Goal: Complete application form: Complete application form

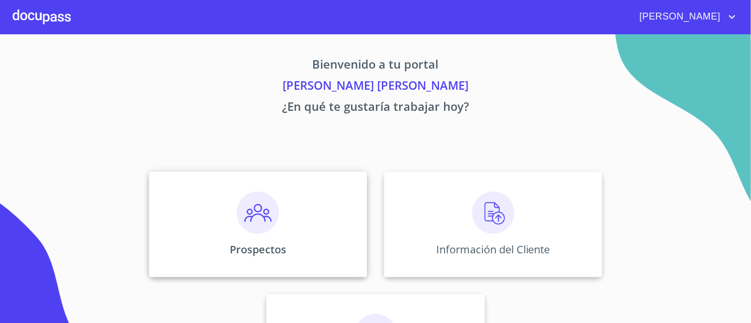
click at [327, 232] on div "Prospectos" at bounding box center [258, 225] width 218 height 106
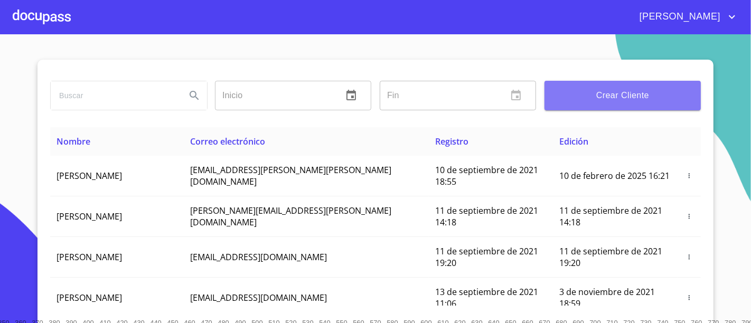
click at [656, 96] on span "Crear Cliente" at bounding box center [622, 95] width 139 height 15
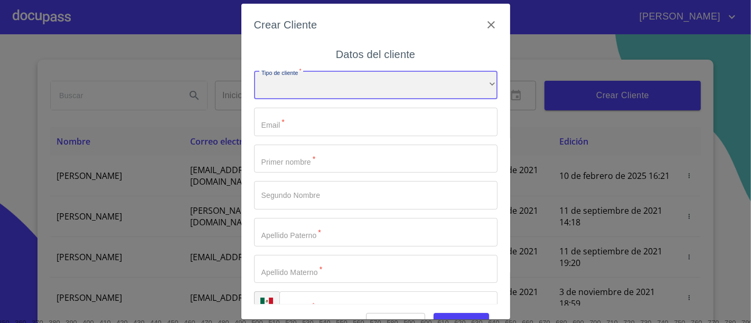
click at [457, 86] on div "​" at bounding box center [375, 85] width 243 height 29
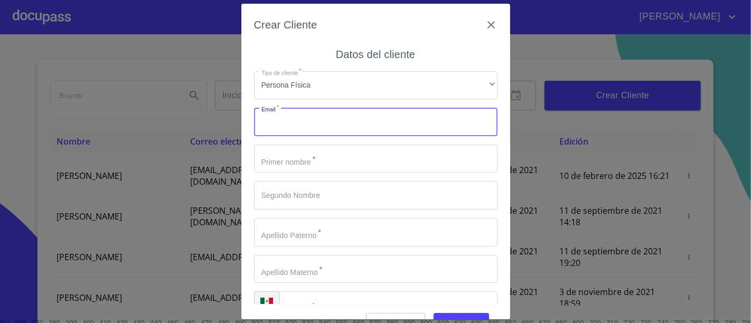
click at [322, 135] on input "Tipo de cliente   *" at bounding box center [375, 122] width 243 height 29
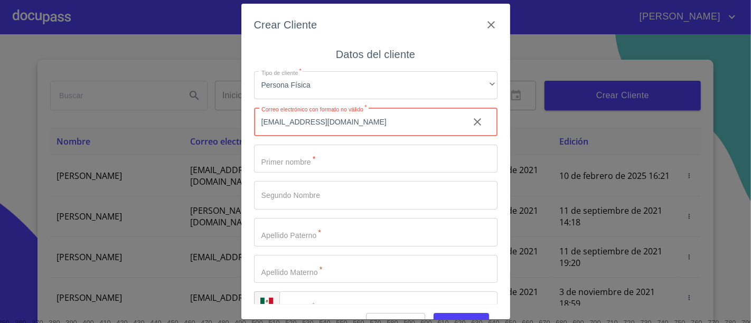
type input "[EMAIL_ADDRESS][DOMAIN_NAME]"
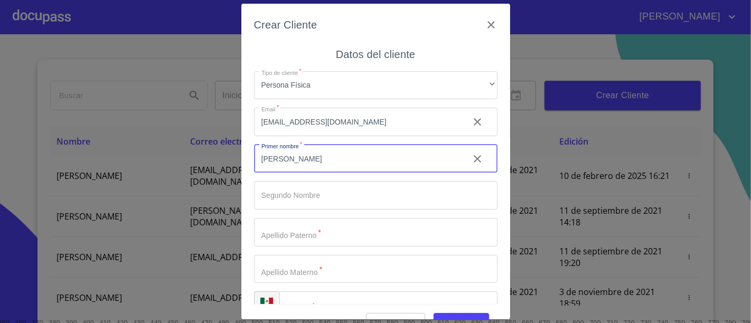
type input "[PERSON_NAME]"
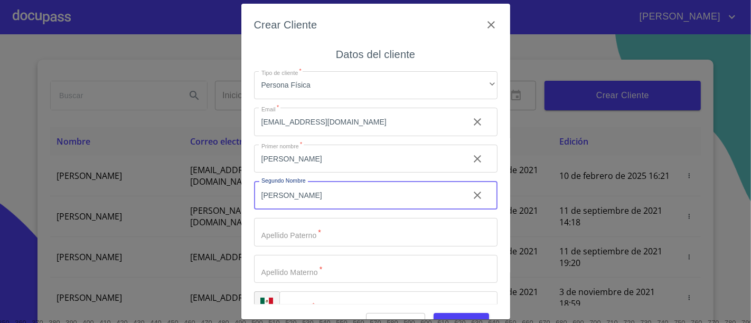
type input "[PERSON_NAME]"
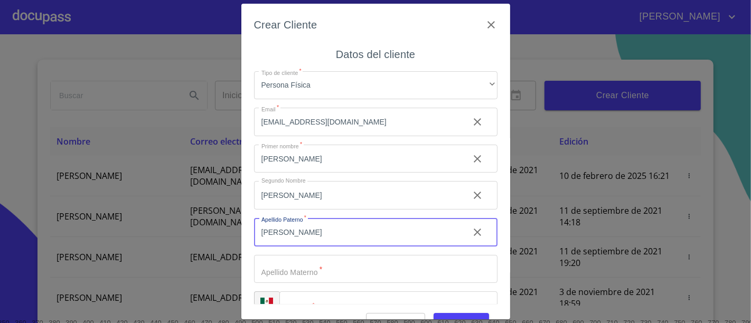
type input "[PERSON_NAME]"
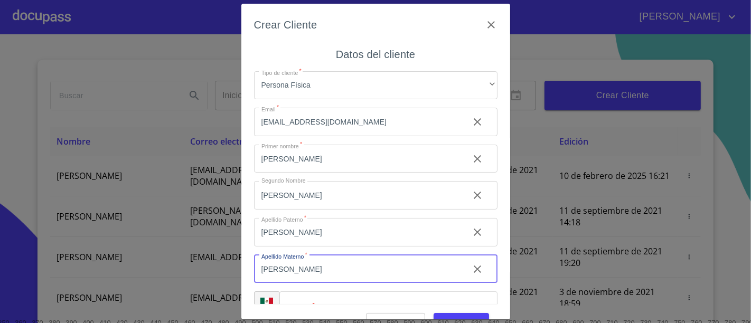
scroll to position [24, 0]
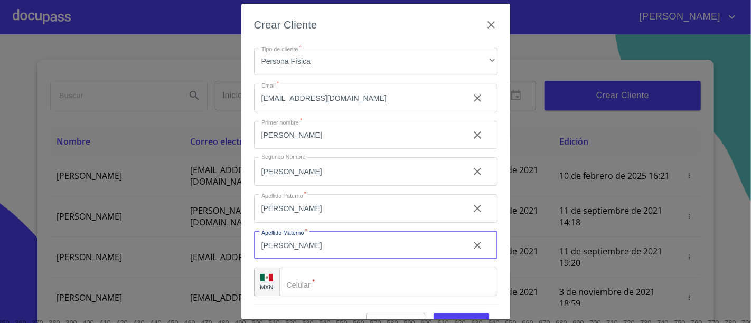
type input "[PERSON_NAME]"
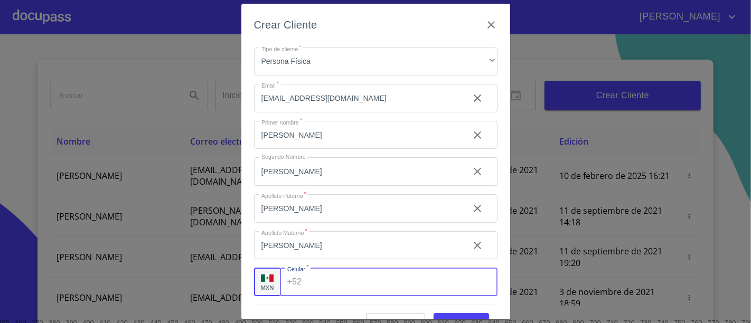
click at [348, 277] on input "Tipo de cliente   *" at bounding box center [401, 282] width 191 height 29
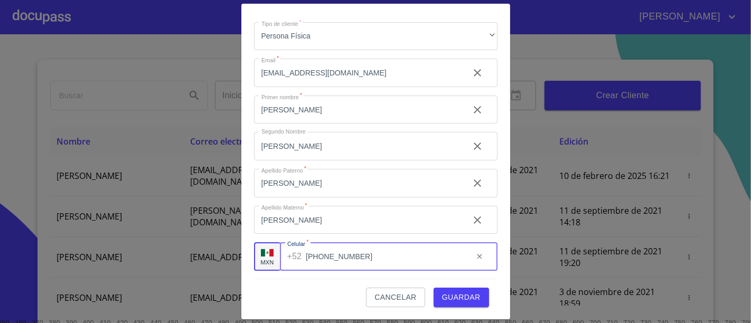
type input "[PHONE_NUMBER]"
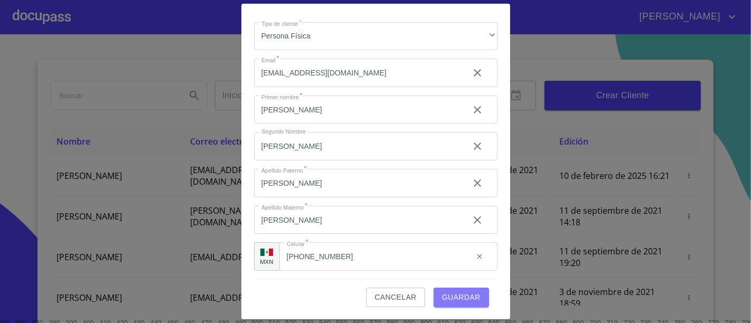
click at [457, 293] on span "Guardar" at bounding box center [461, 297] width 39 height 13
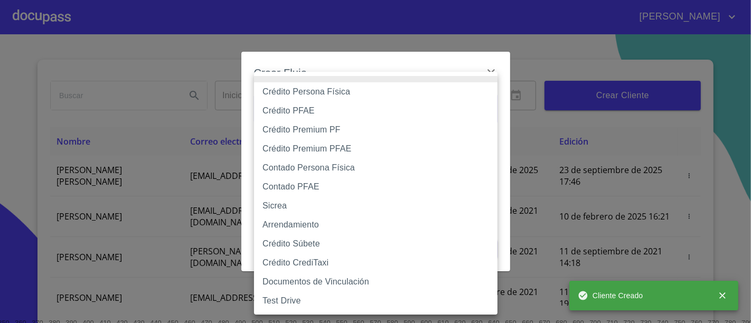
click at [372, 104] on body "[PERSON_NAME] ​ Fin ​ Crear Cliente Nombre Correo electrónico Registro Edición …" at bounding box center [375, 161] width 751 height 323
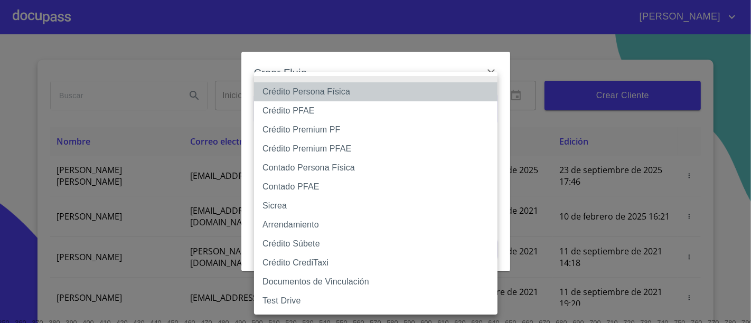
click at [327, 92] on li "Crédito Persona Física" at bounding box center [375, 91] width 243 height 19
type input "6009fb3c7d1714eb8809aa97"
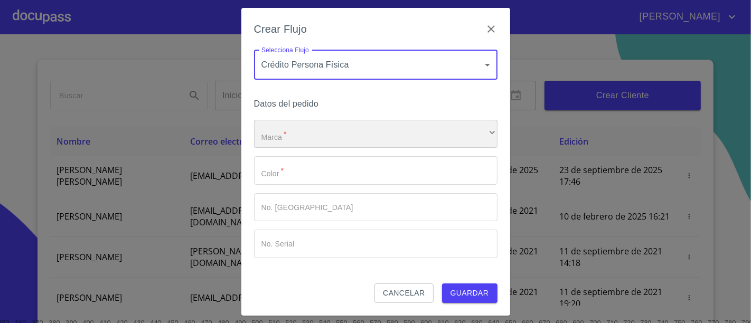
click at [313, 122] on div "​" at bounding box center [375, 134] width 243 height 29
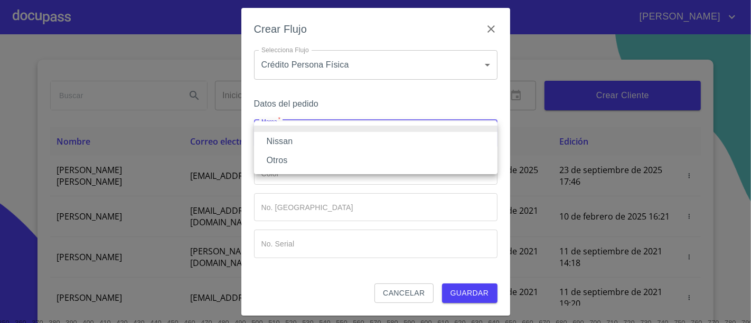
click at [296, 138] on li "Nissan" at bounding box center [375, 141] width 243 height 19
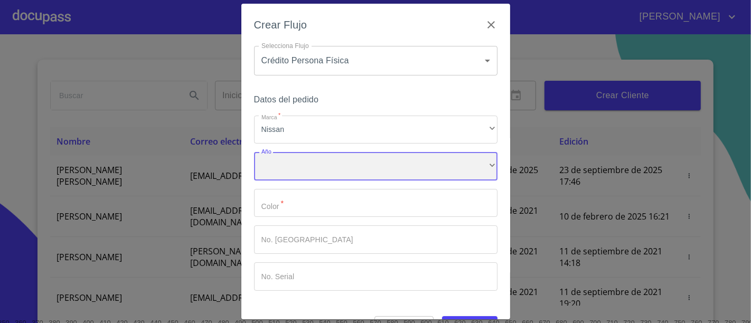
click at [287, 156] on div "​" at bounding box center [375, 166] width 243 height 29
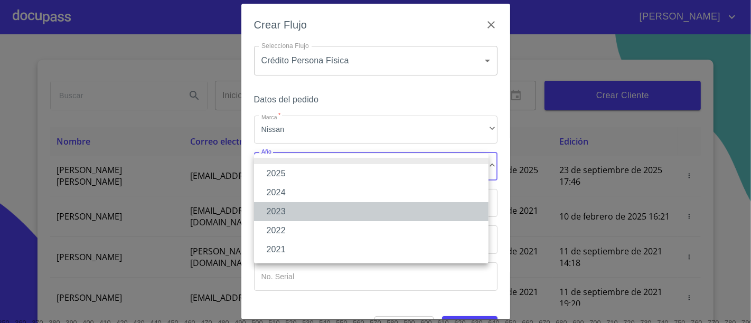
click at [286, 206] on li "2023" at bounding box center [371, 211] width 234 height 19
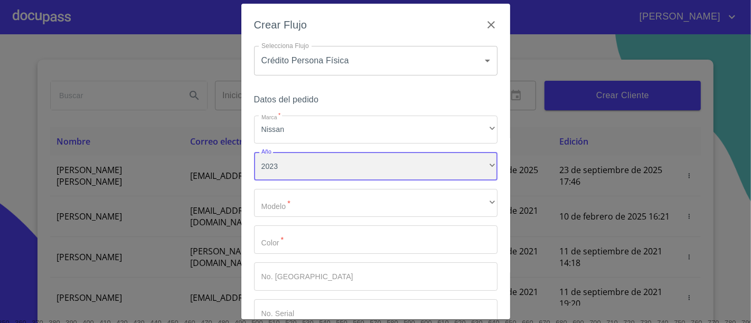
click at [293, 165] on div "2023" at bounding box center [375, 166] width 243 height 29
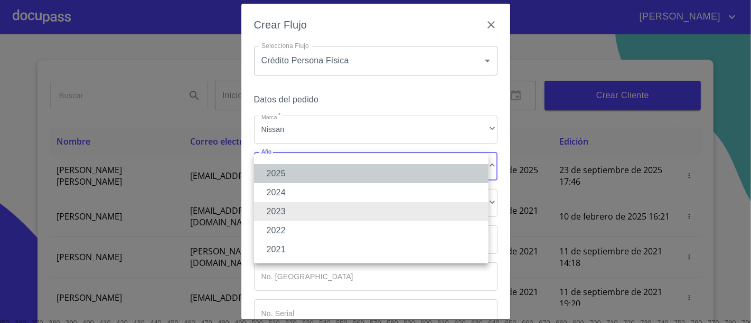
click at [287, 170] on li "2025" at bounding box center [371, 173] width 234 height 19
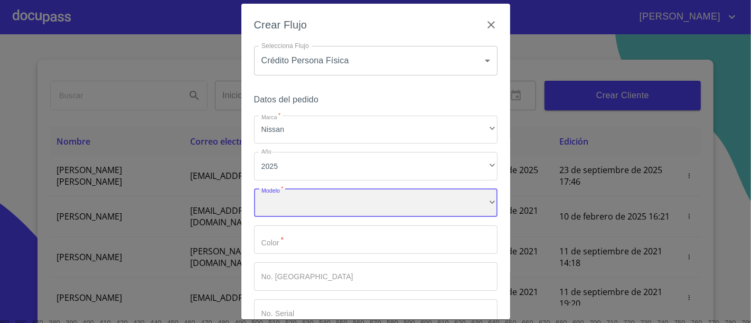
click at [300, 201] on div "​" at bounding box center [375, 203] width 243 height 29
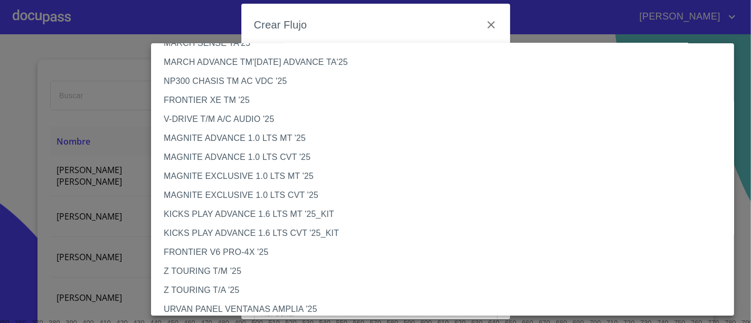
scroll to position [0, 0]
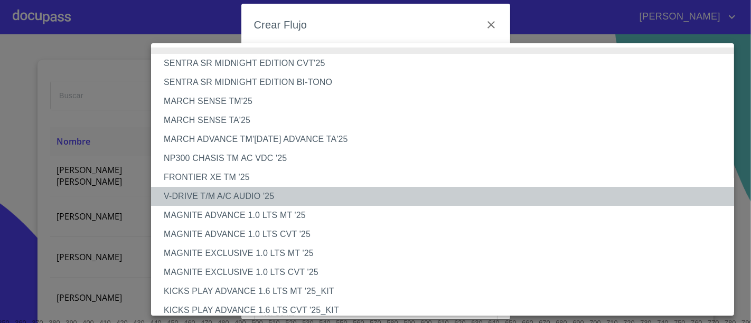
click at [216, 189] on li "V-DRIVE T/M A/C AUDIO '25" at bounding box center [447, 196] width 592 height 19
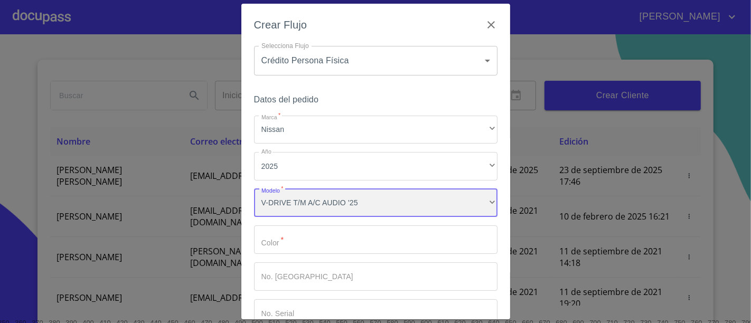
click at [304, 189] on div "V-DRIVE T/M A/C AUDIO '25" at bounding box center [375, 203] width 243 height 29
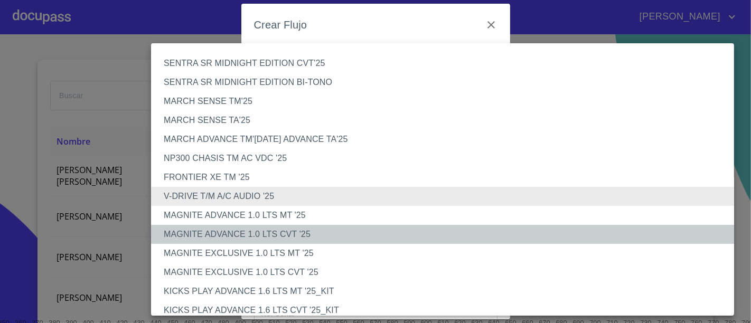
click at [275, 230] on li "MAGNITE ADVANCE 1.0 LTS CVT '25" at bounding box center [447, 234] width 592 height 19
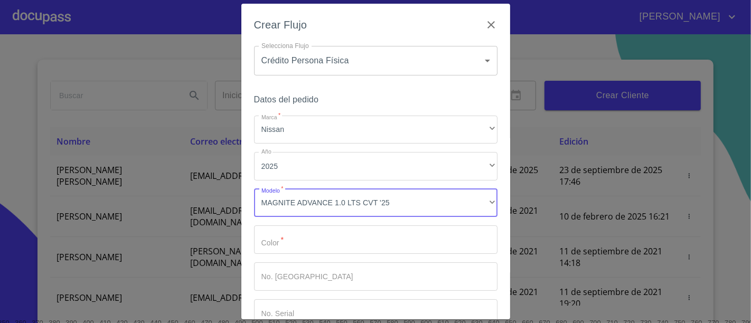
click at [406, 226] on input "Marca   *" at bounding box center [375, 239] width 243 height 29
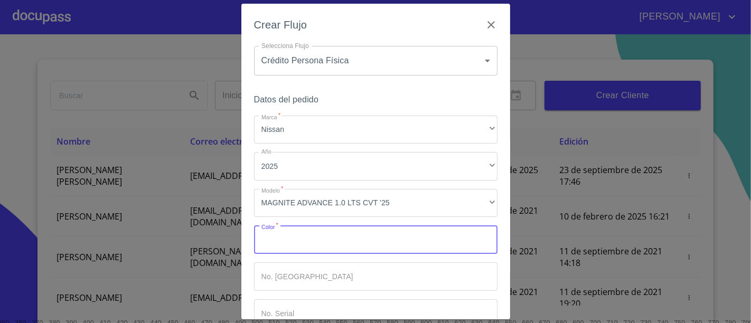
scroll to position [64, 0]
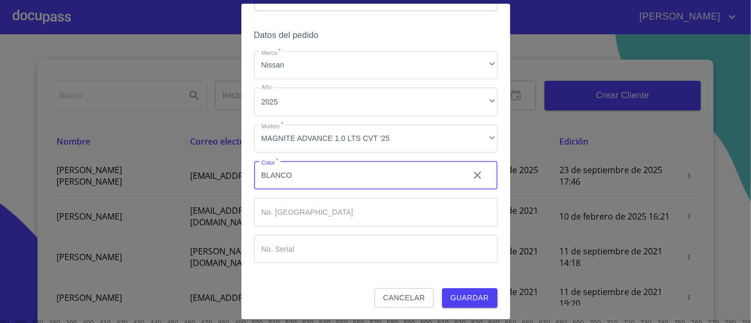
type input "BLANCO"
click at [442, 288] on button "Guardar" at bounding box center [469, 298] width 55 height 20
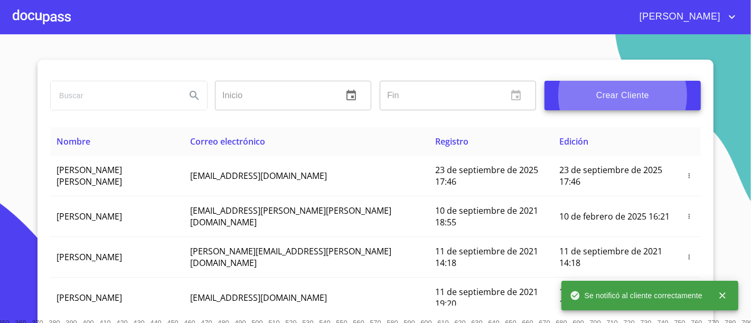
click at [63, 14] on div at bounding box center [42, 17] width 58 height 34
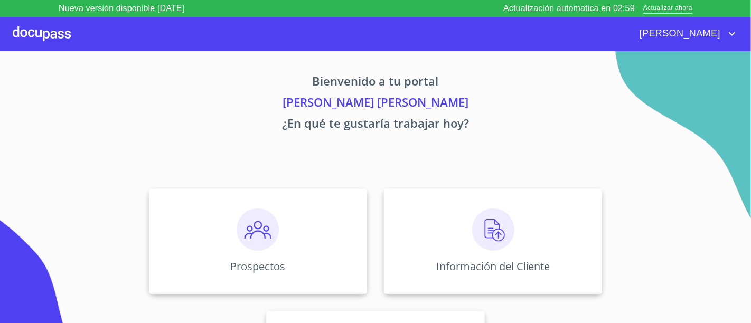
click at [507, 295] on div "Prospectos Información del Cliente Asignación de Ventas" at bounding box center [375, 302] width 655 height 245
click at [500, 252] on div "Información del Cliente" at bounding box center [493, 241] width 218 height 106
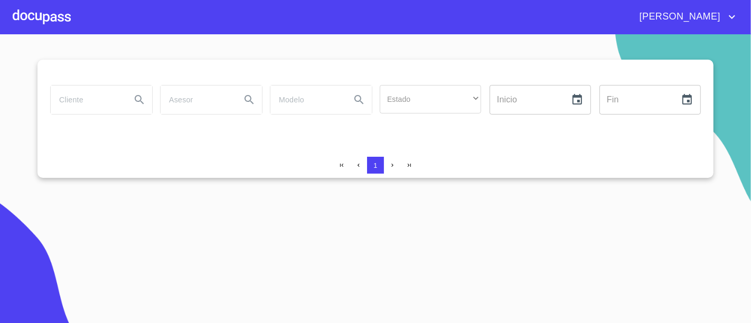
click at [384, 60] on div at bounding box center [375, 72] width 650 height 25
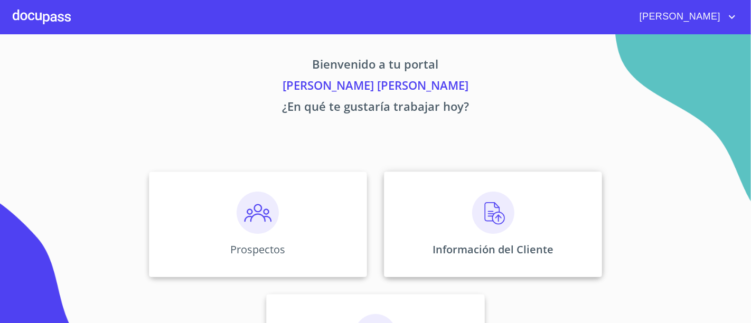
click at [511, 237] on div "Información del Cliente" at bounding box center [493, 225] width 218 height 106
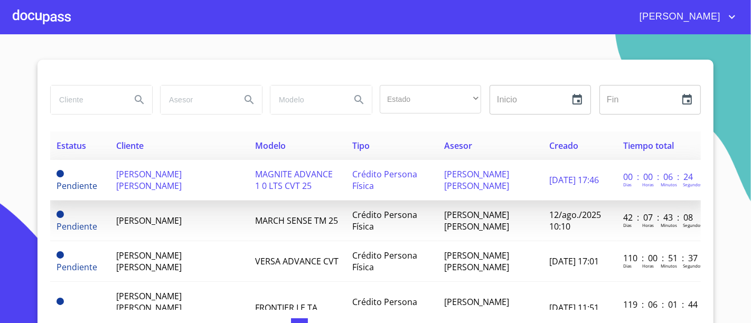
click at [279, 175] on span "MAGNITE ADVANCE 1 0 LTS CVT 25" at bounding box center [294, 179] width 78 height 23
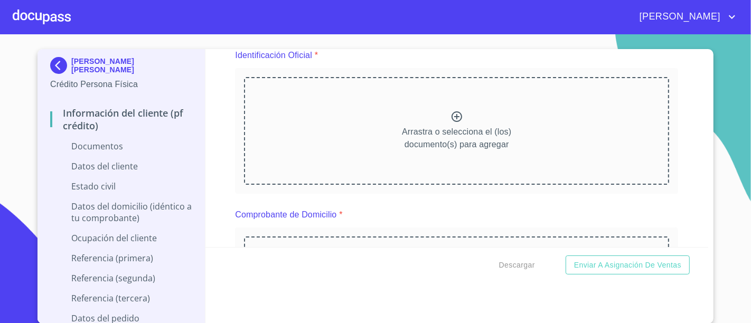
scroll to position [128, 0]
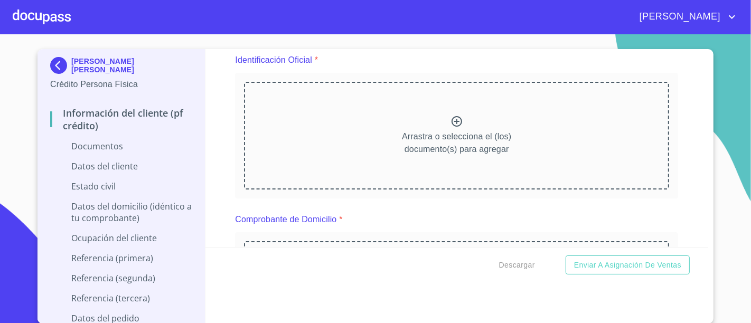
click at [535, 25] on div "[PERSON_NAME]" at bounding box center [404, 16] width 667 height 17
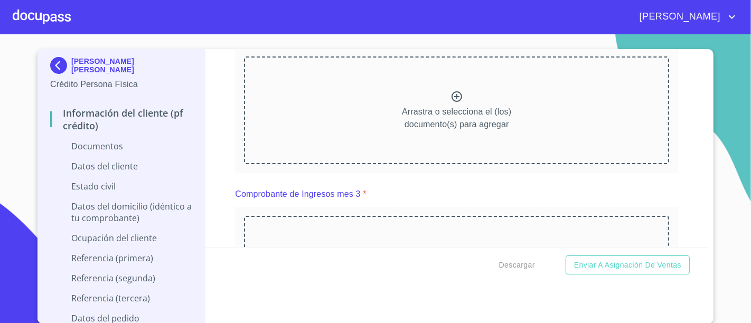
scroll to position [680, 0]
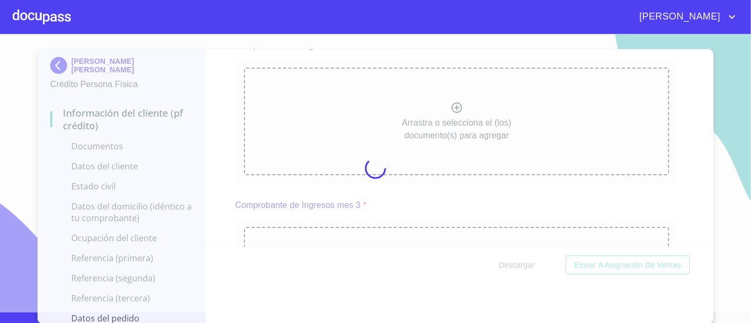
click at [597, 181] on div at bounding box center [375, 168] width 751 height 289
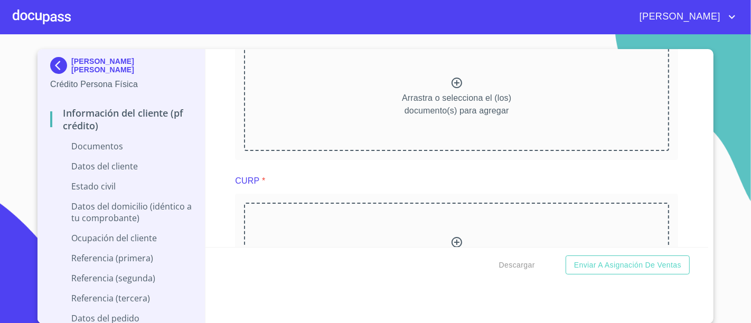
scroll to position [852, 0]
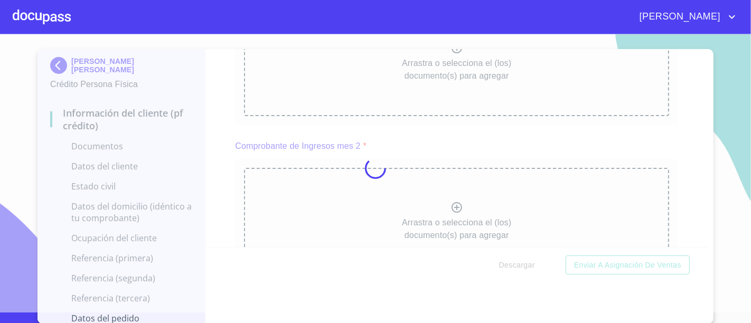
click at [226, 113] on div at bounding box center [375, 168] width 751 height 289
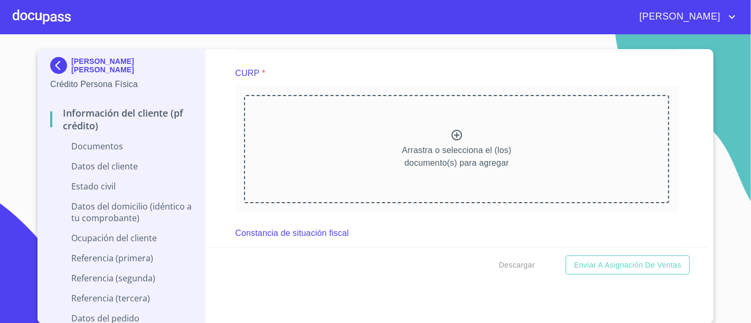
scroll to position [1257, 0]
click at [38, 9] on div at bounding box center [42, 17] width 58 height 34
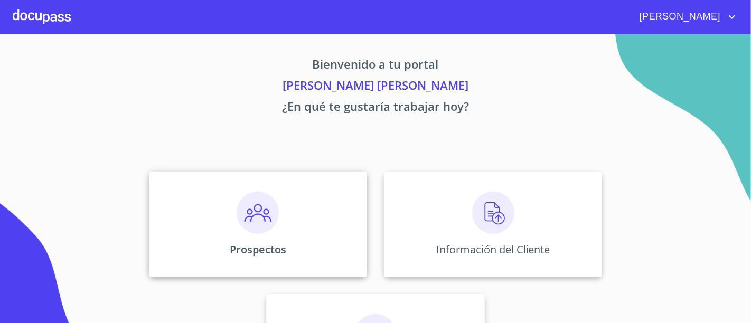
click at [211, 201] on div "Prospectos" at bounding box center [258, 225] width 218 height 106
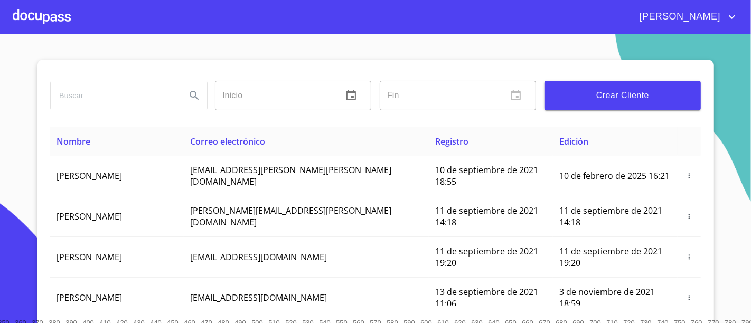
click at [125, 88] on input "search" at bounding box center [114, 95] width 127 height 29
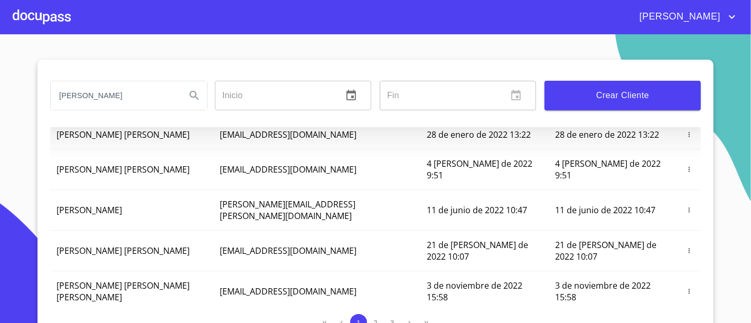
scroll to position [152, 0]
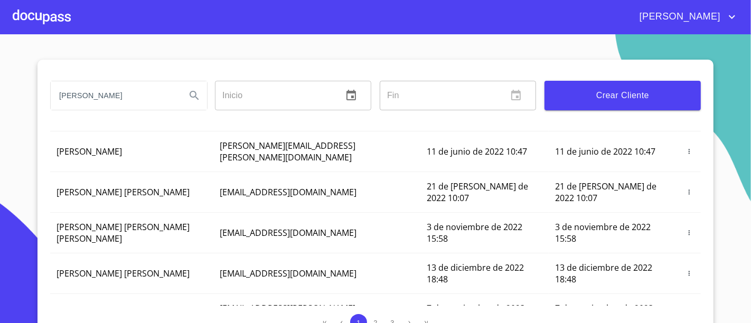
type input "BERTHA ALICIA"
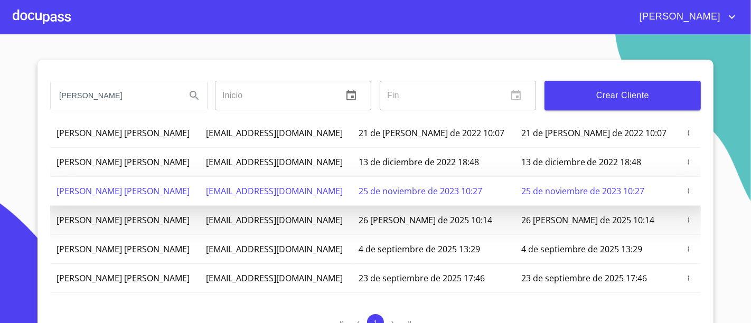
scroll to position [16, 0]
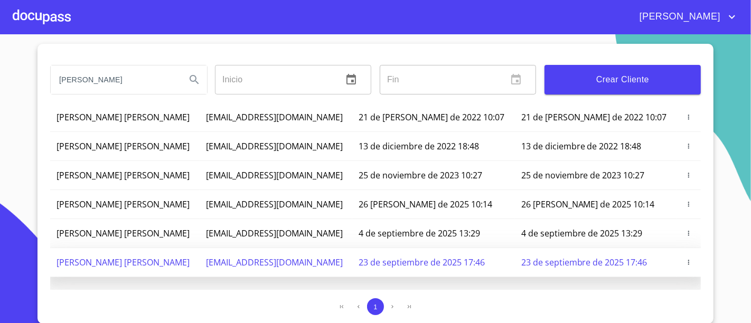
click at [688, 260] on icon "button" at bounding box center [688, 262] width 1 height 5
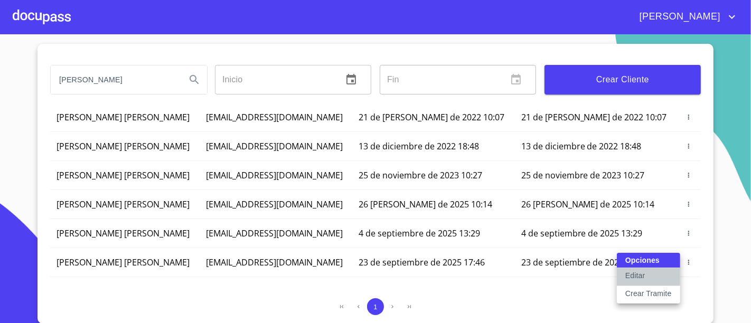
click at [644, 278] on p "Editar" at bounding box center [635, 275] width 20 height 11
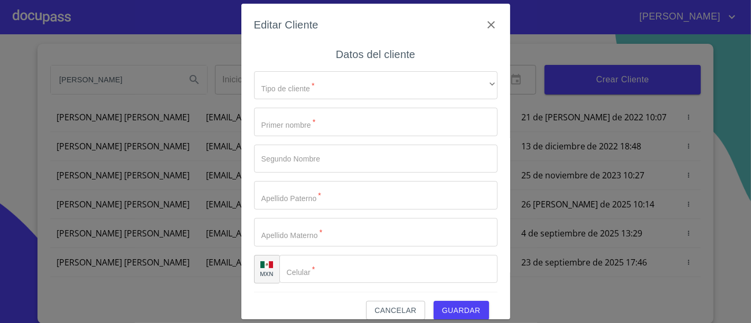
scroll to position [12, 0]
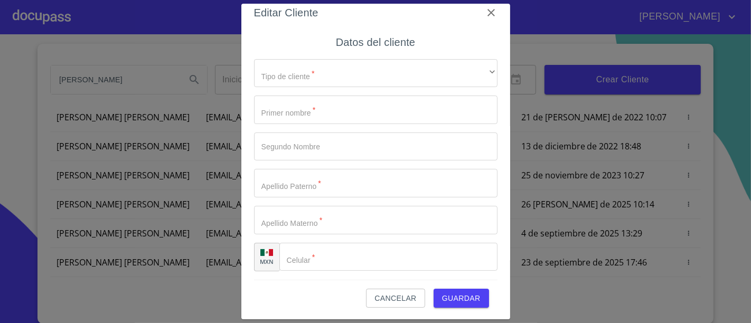
type input "BERTHA"
type input "ALICIA"
type input "ORTIZ"
type input "ENRIQUEZ"
type input "(33)13979421"
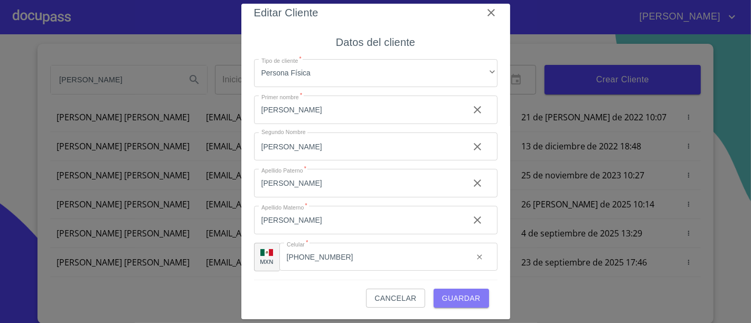
click at [455, 294] on span "Guardar" at bounding box center [461, 298] width 39 height 13
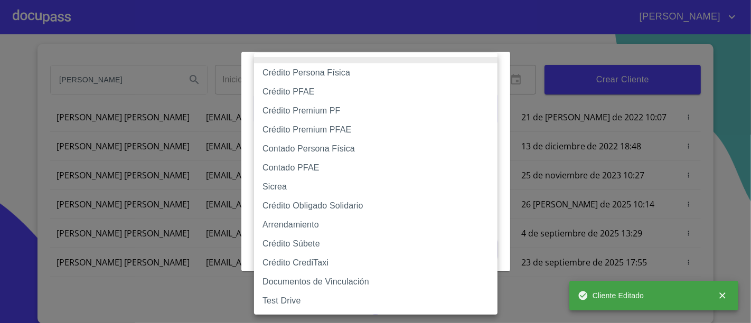
click at [317, 101] on body "LUIS DANIEL BERTHA ALICIA Inicio ​ Fin ​ Crear Cliente Nombre Correo electrónic…" at bounding box center [375, 161] width 751 height 323
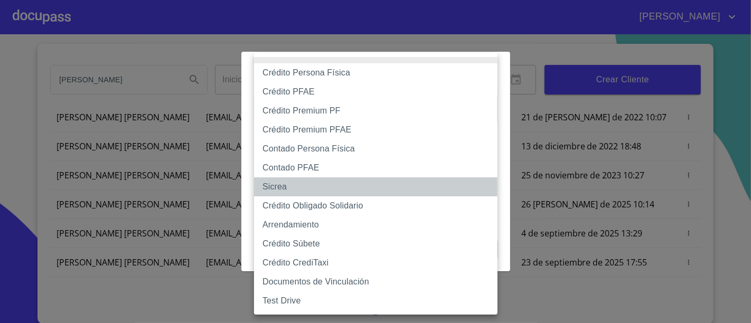
click at [283, 179] on li "Sicrea" at bounding box center [375, 186] width 243 height 19
type input "623996b2ffbf160bd6e2ac1f"
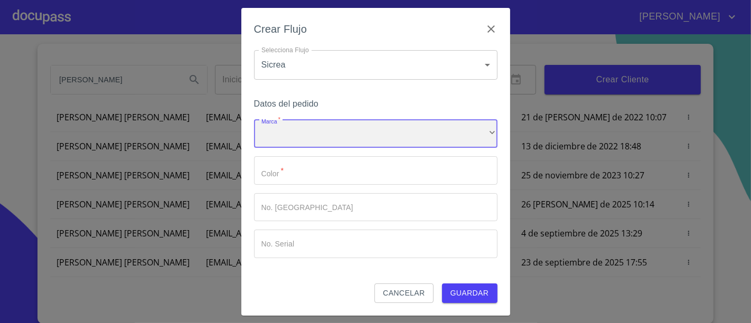
click at [304, 144] on div "​" at bounding box center [375, 134] width 243 height 29
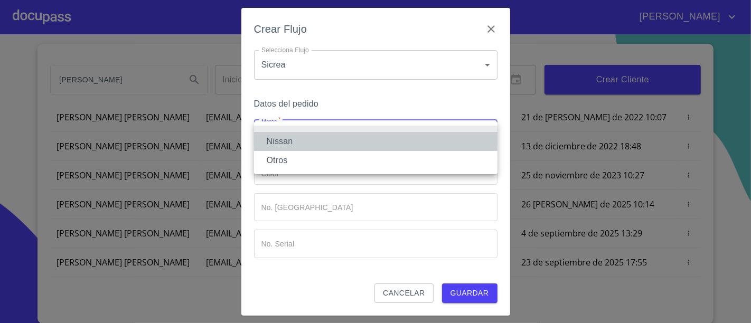
click at [290, 138] on li "Nissan" at bounding box center [375, 141] width 243 height 19
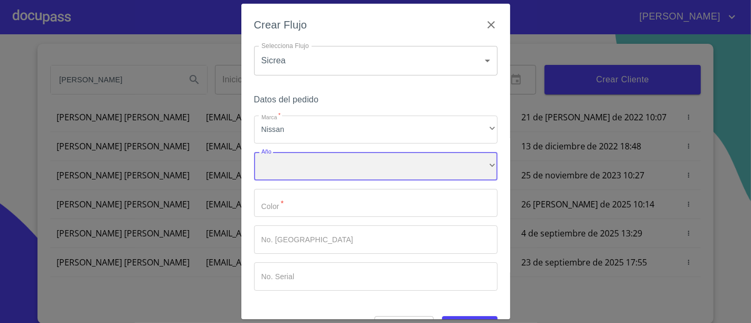
click at [285, 172] on div "​" at bounding box center [375, 166] width 243 height 29
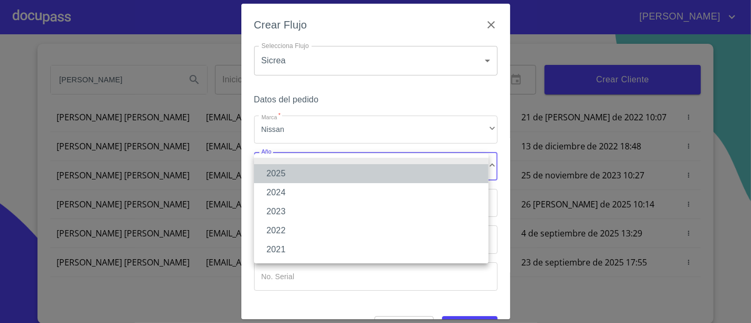
click at [285, 172] on li "2025" at bounding box center [371, 173] width 234 height 19
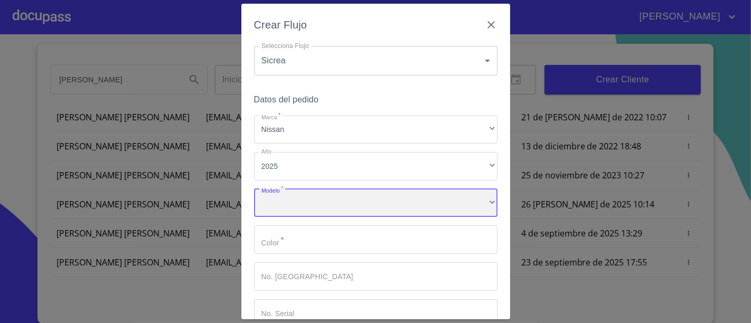
click at [300, 215] on div "​" at bounding box center [375, 203] width 243 height 29
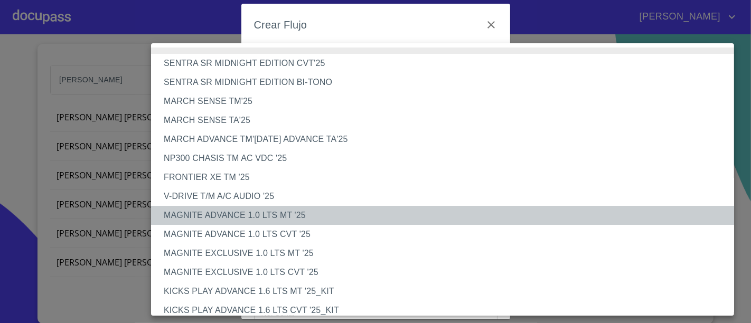
click at [300, 215] on li "MAGNITE ADVANCE 1.0 LTS MT '25" at bounding box center [447, 215] width 592 height 19
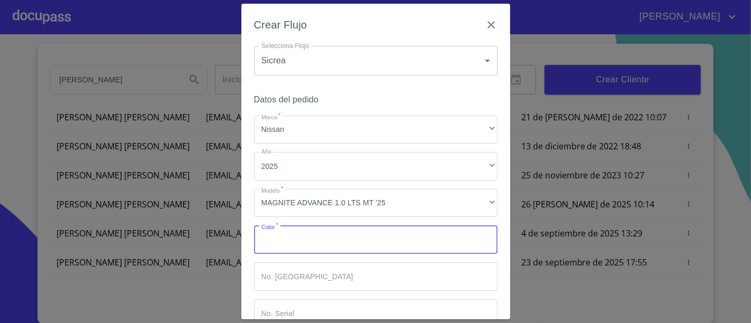
click at [308, 234] on input "Marca   *" at bounding box center [375, 239] width 243 height 29
type input "BLANCO"
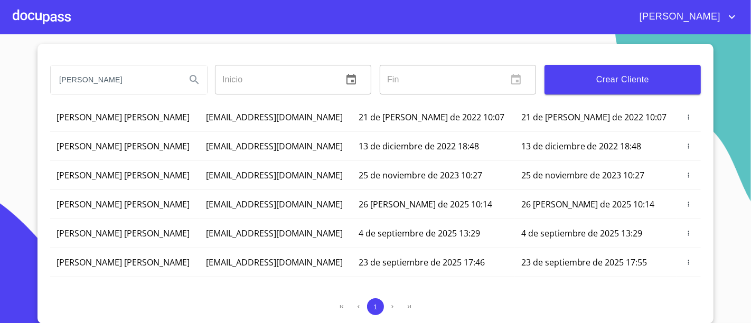
click at [55, 29] on div at bounding box center [42, 17] width 58 height 34
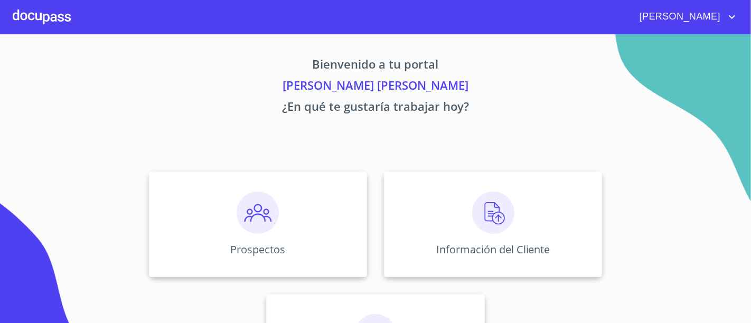
click at [379, 193] on div "Prospectos Información del Cliente Asignación de Ventas" at bounding box center [375, 285] width 655 height 245
click at [413, 195] on div "Información del Cliente" at bounding box center [493, 225] width 218 height 106
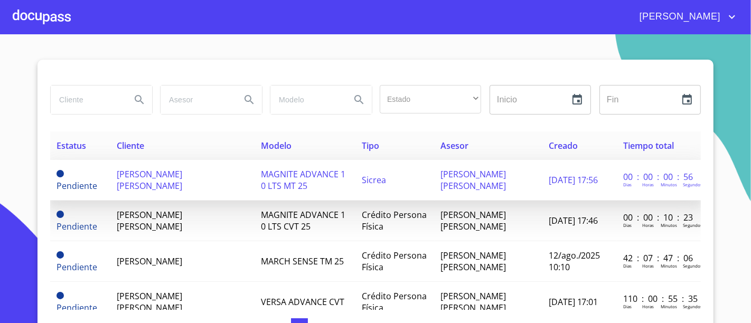
click at [254, 171] on td "MAGNITE ADVANCE 1 0 LTS MT 25" at bounding box center [304, 180] width 101 height 41
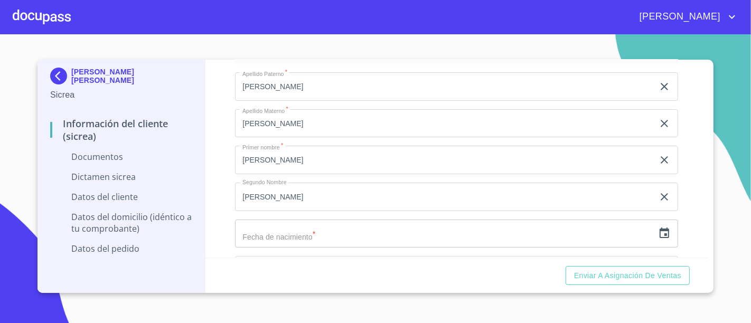
scroll to position [1461, 0]
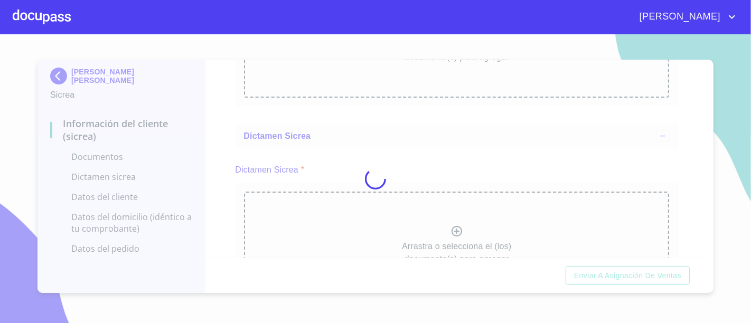
click at [388, 79] on div at bounding box center [375, 178] width 751 height 289
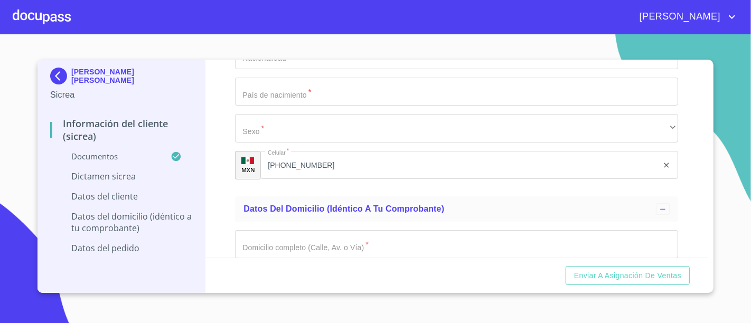
scroll to position [2074, 0]
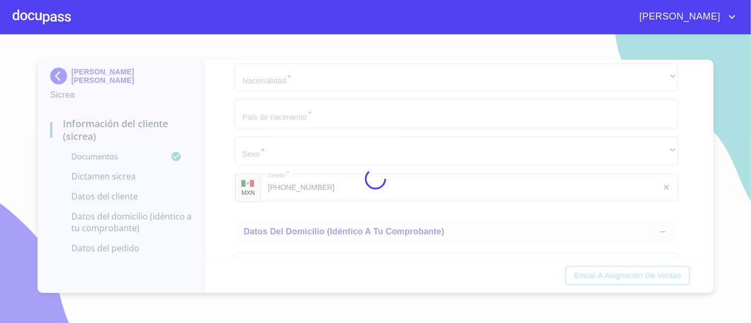
click at [493, 69] on div at bounding box center [375, 178] width 751 height 289
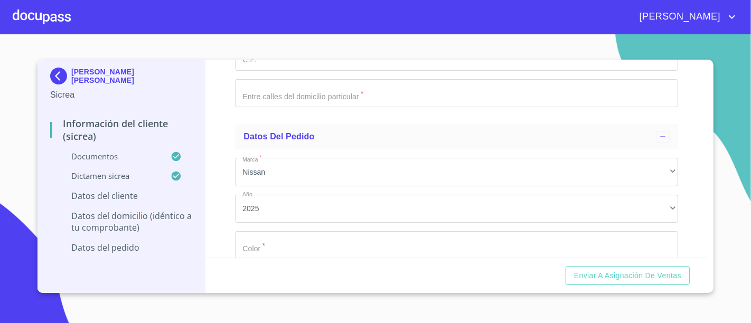
scroll to position [2536, 0]
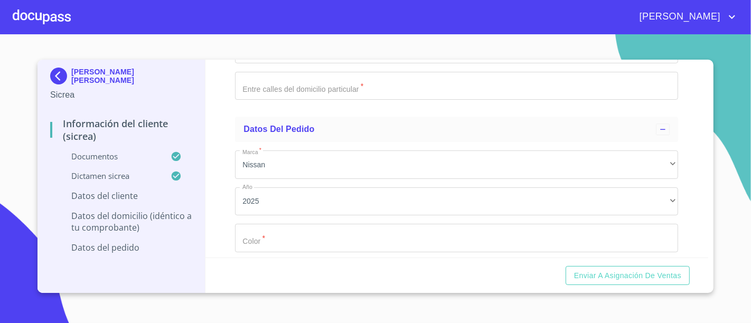
drag, startPoint x: 494, startPoint y: 3, endPoint x: 203, endPoint y: -71, distance: 300.7
click at [203, 0] on html "LUIS DANIEL BERTHA ALICIA ORTIZ ENRIQUEZ Sicrea Información del Cliente (Sicrea…" at bounding box center [375, 161] width 751 height 323
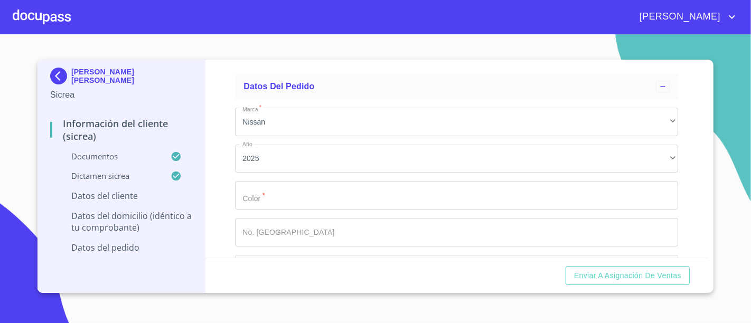
scroll to position [2580, 0]
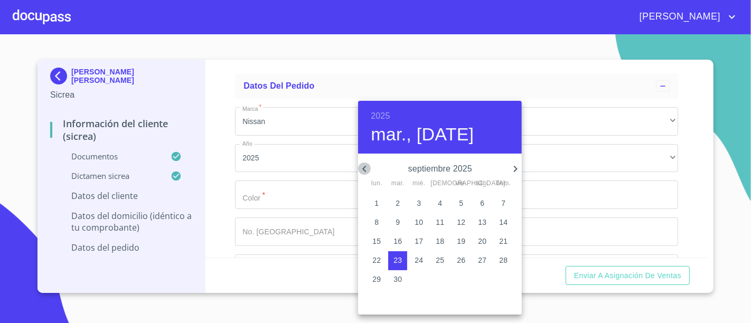
click at [366, 168] on icon "button" at bounding box center [364, 169] width 13 height 13
click at [445, 225] on span "8" at bounding box center [439, 222] width 19 height 11
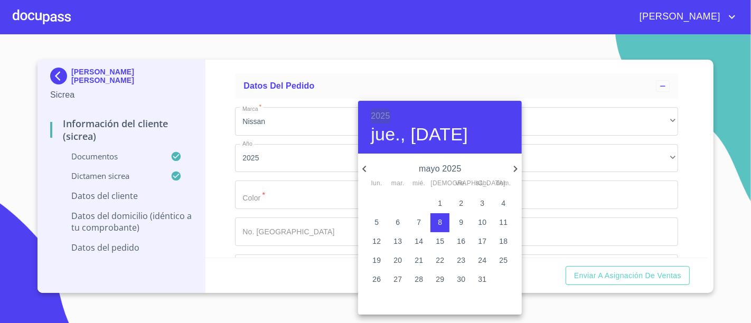
click at [379, 115] on h6 "2025" at bounding box center [380, 116] width 19 height 15
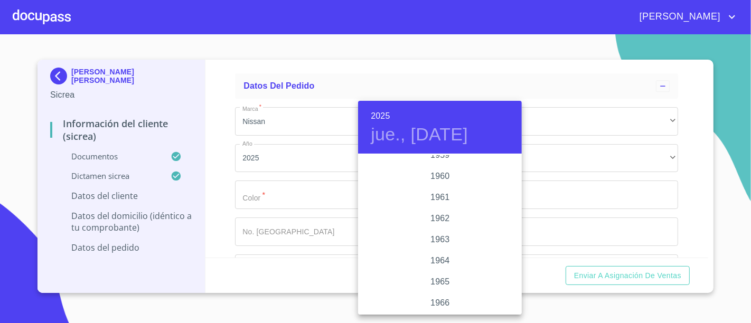
scroll to position [730, 0]
click at [437, 237] on div "1963" at bounding box center [440, 238] width 164 height 21
type input "8 de may. de 1963"
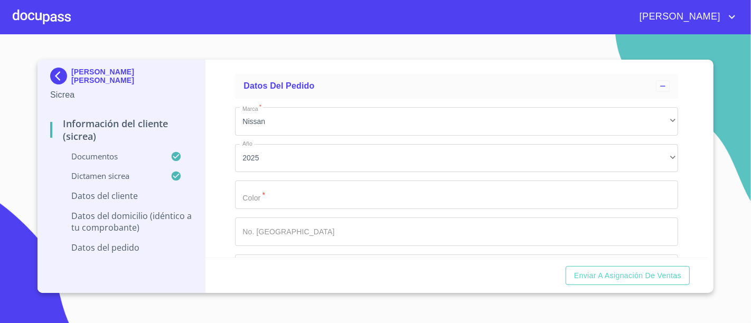
drag, startPoint x: 343, startPoint y: 187, endPoint x: 332, endPoint y: 171, distance: 19.3
paste input "OIEB630508US4"
type input "OIEB630508US4"
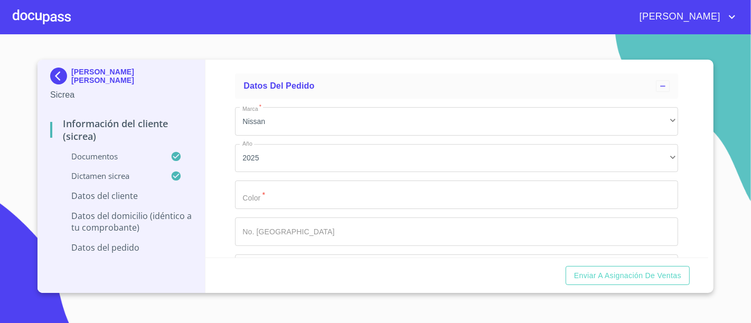
paste input "OIEB630508MJCRNR08"
type input "OIEB630508MJCRNR08"
type input "2585676021"
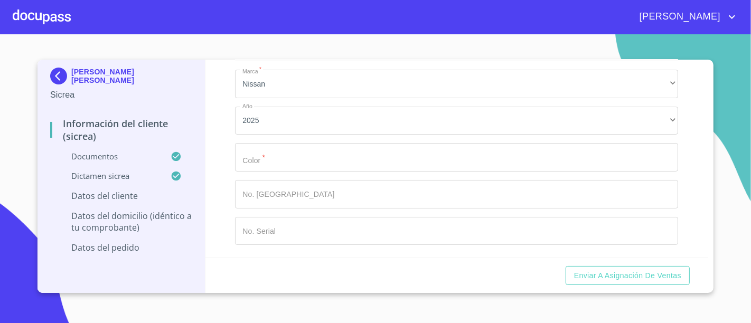
type input "MEXICO"
paste input "OLIVO VIETNAMITA"
type input "OLIVO VIETNAMITA"
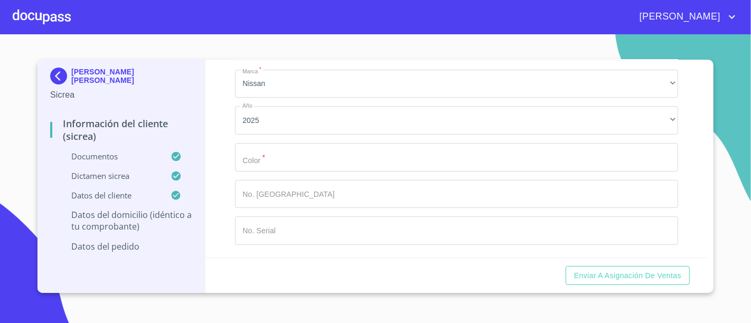
type input "27"
type input "VALLE DE LOS OLIVOS"
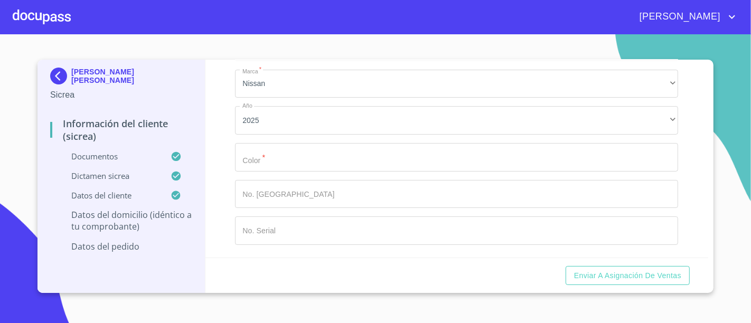
type input "MEXICO"
type input "IXTLAHUACAN DE LOS MEMBRILLOS"
type input "45877"
type input "CTO DE LOS OLIVOS"
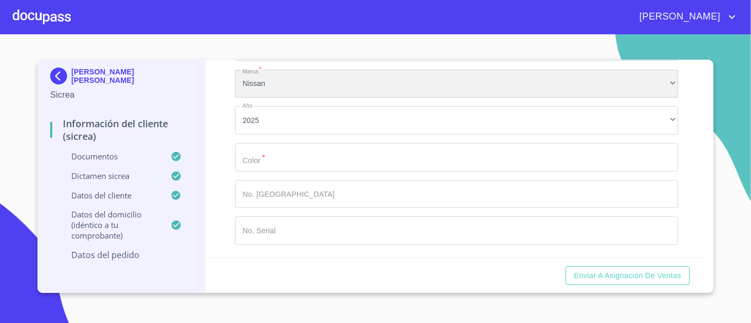
scroll to position [3289, 0]
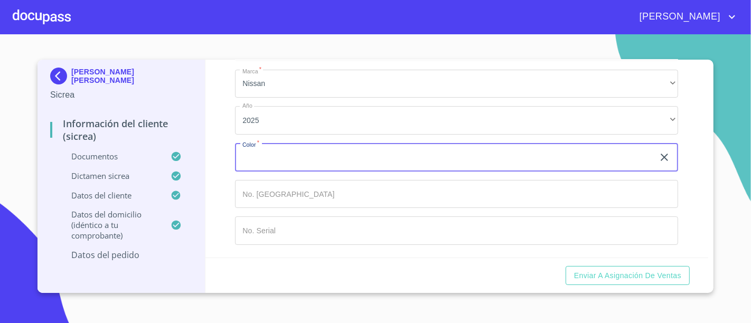
type input "V"
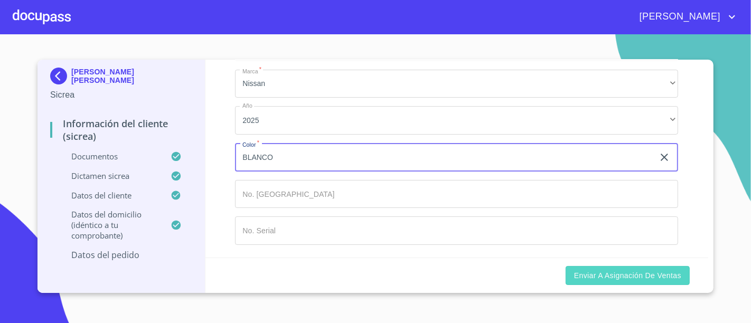
type input "BLANCO"
click at [653, 268] on button "Enviar a Asignación de Ventas" at bounding box center [627, 276] width 124 height 20
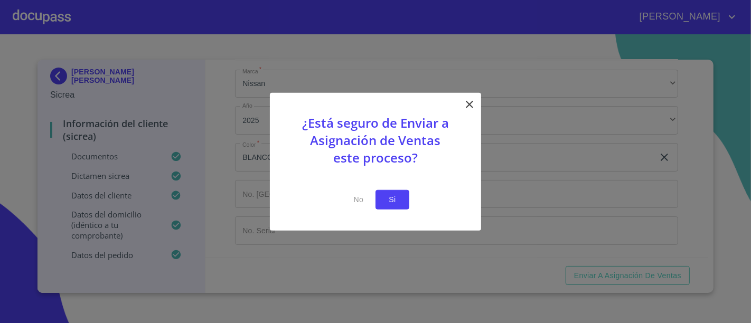
click at [393, 193] on span "Si" at bounding box center [392, 199] width 17 height 13
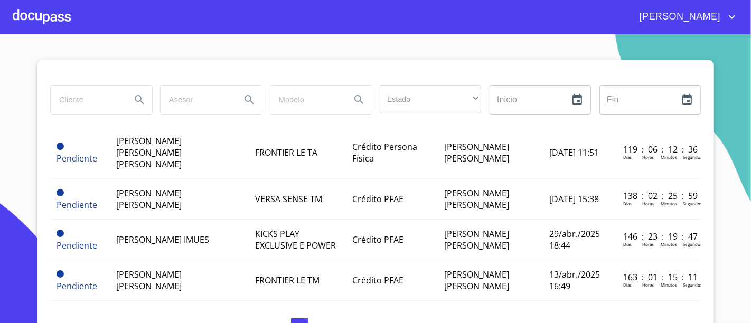
scroll to position [172, 0]
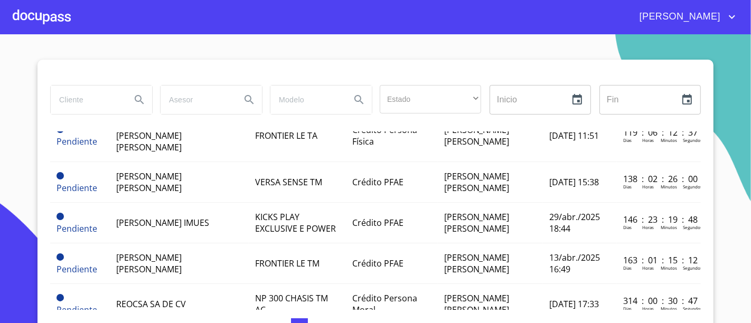
click at [40, 15] on div at bounding box center [42, 17] width 58 height 34
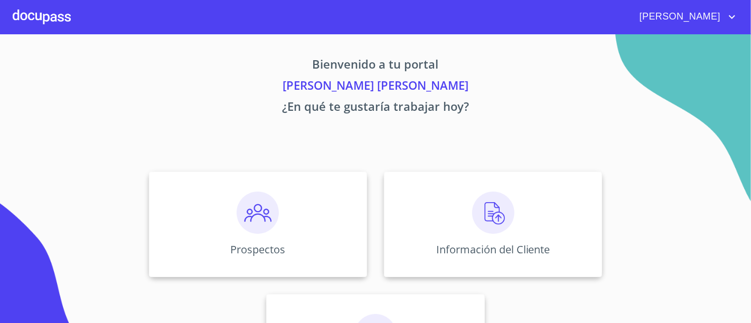
scroll to position [84, 0]
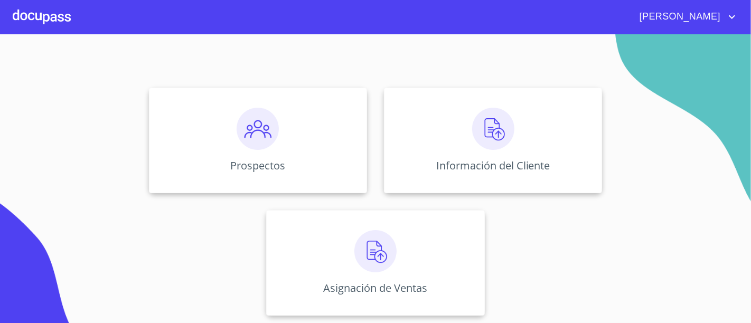
click at [379, 281] on p "Asignación de Ventas" at bounding box center [375, 288] width 104 height 14
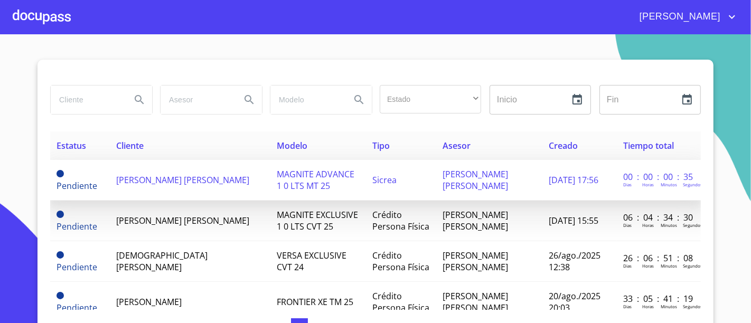
click at [207, 178] on span "[PERSON_NAME] [PERSON_NAME]" at bounding box center [182, 180] width 133 height 12
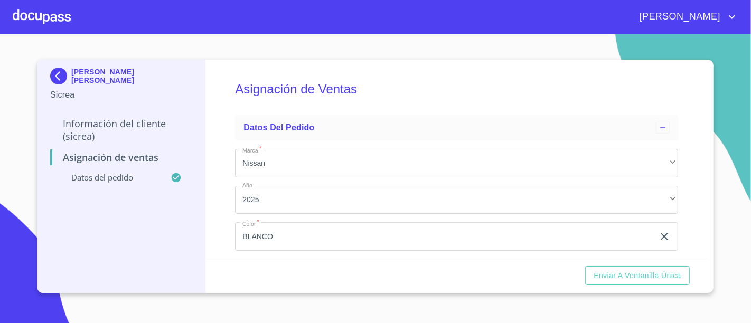
scroll to position [86, 0]
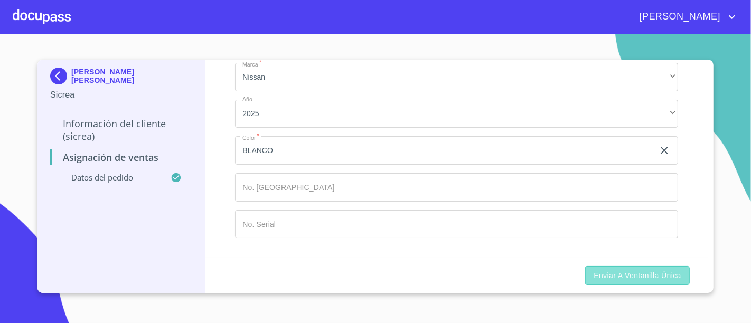
click at [651, 279] on span "Enviar a Ventanilla Única" at bounding box center [637, 275] width 88 height 13
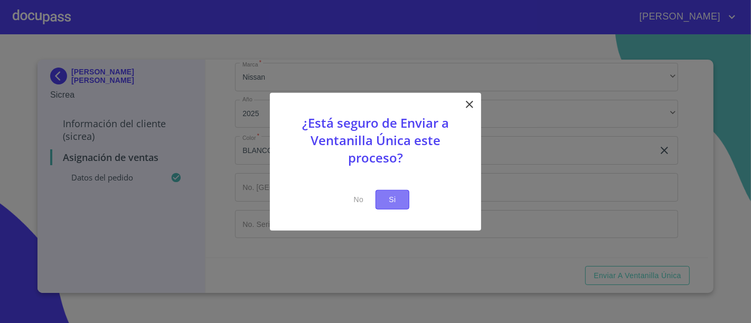
click at [386, 206] on button "Si" at bounding box center [392, 200] width 34 height 20
